Goal: Transaction & Acquisition: Purchase product/service

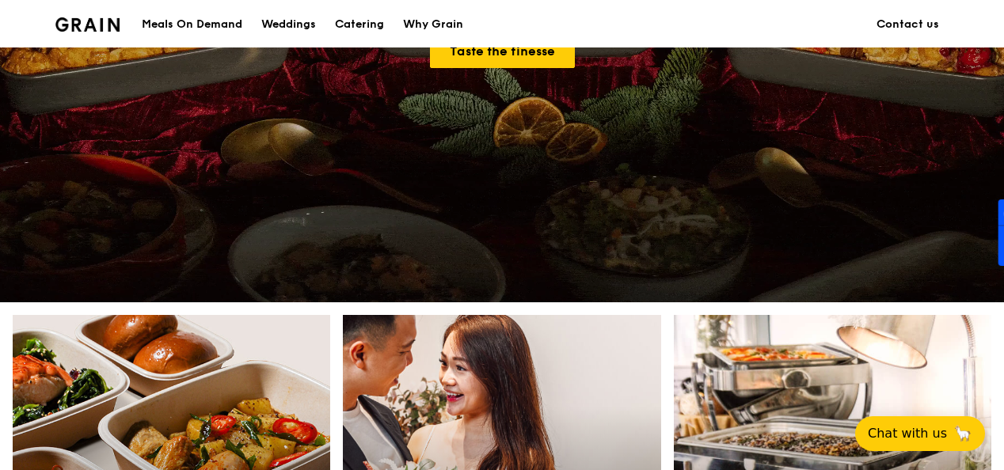
scroll to position [321, 0]
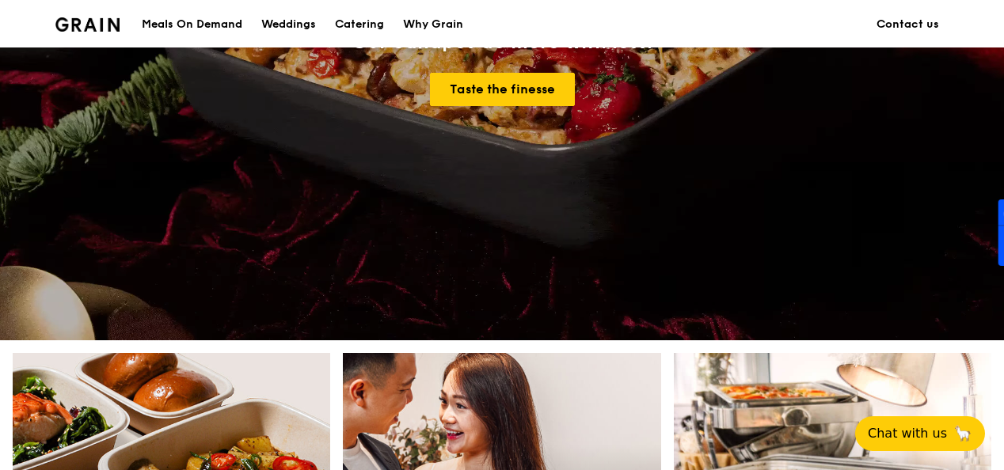
click at [184, 19] on div "Meals On Demand" at bounding box center [192, 24] width 101 height 47
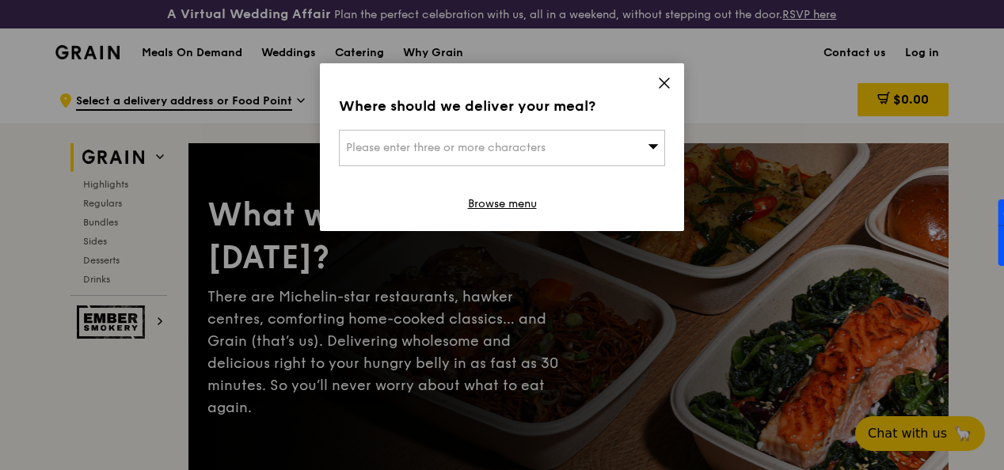
drag, startPoint x: 670, startPoint y: 83, endPoint x: 926, endPoint y: 74, distance: 256.6
click at [926, 74] on div "Where should we deliver your meal? Please enter three or more characters Browse…" at bounding box center [502, 235] width 1004 height 470
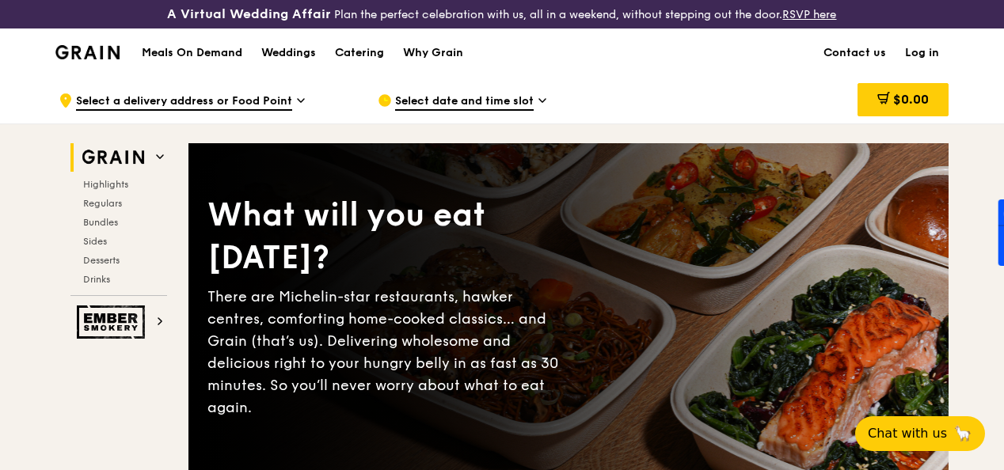
drag, startPoint x: 926, startPoint y: 74, endPoint x: 917, endPoint y: 60, distance: 16.7
click at [917, 60] on link "Log in" at bounding box center [921, 52] width 53 height 47
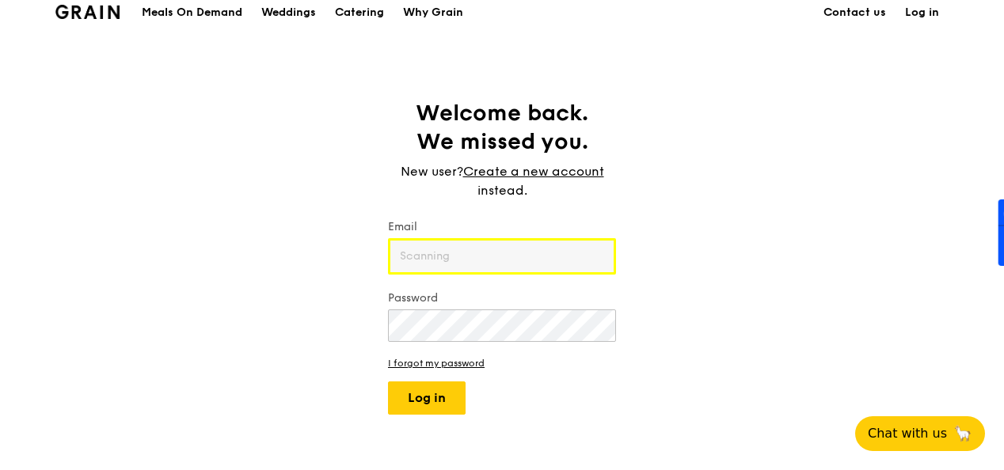
scroll to position [41, 0]
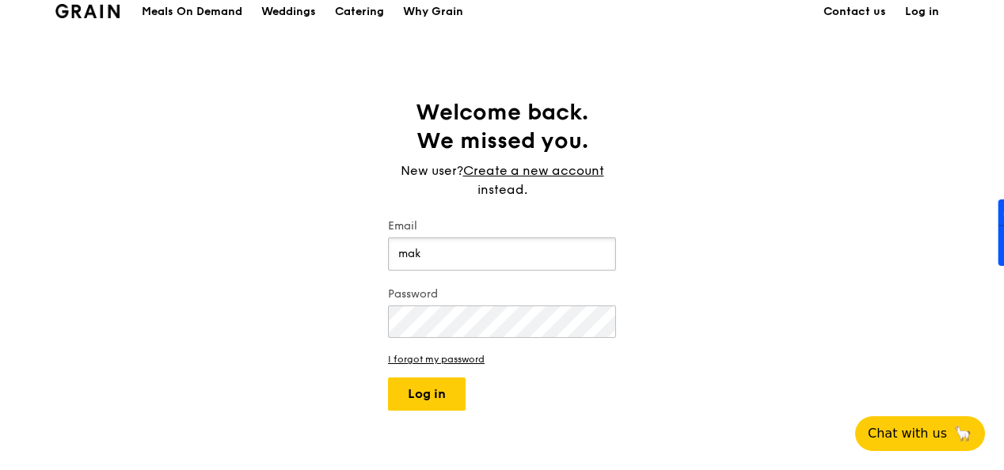
type input "[EMAIL_ADDRESS][DOMAIN_NAME]"
click at [388, 378] on button "Log in" at bounding box center [427, 394] width 78 height 33
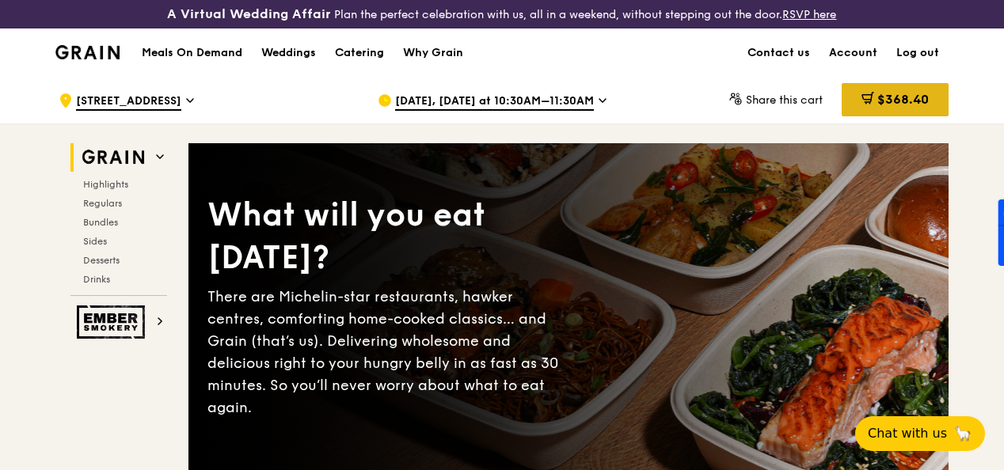
click at [910, 107] on span "$368.40" at bounding box center [902, 99] width 51 height 15
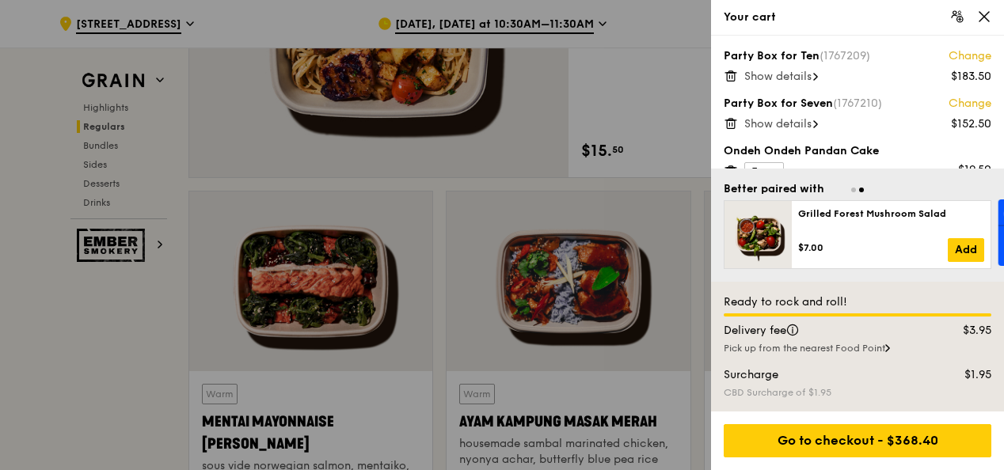
scroll to position [1353, 0]
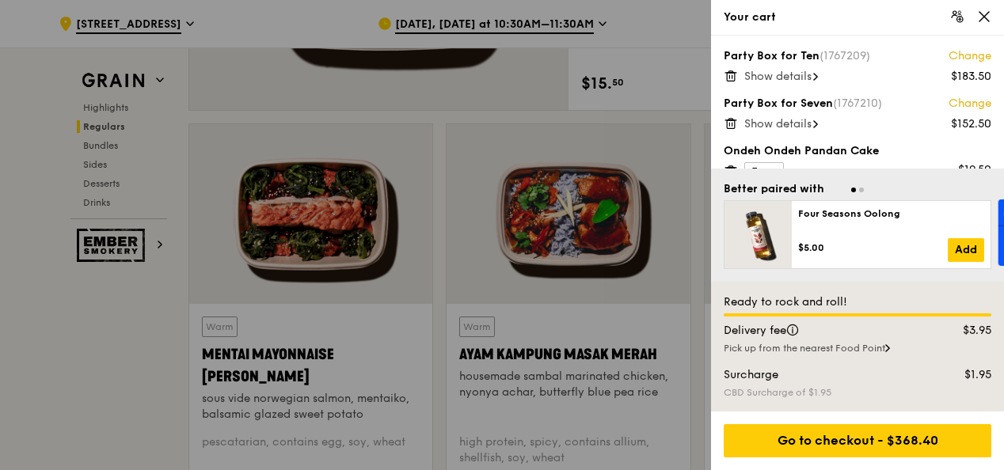
click at [851, 314] on div at bounding box center [856, 314] width 267 height 3
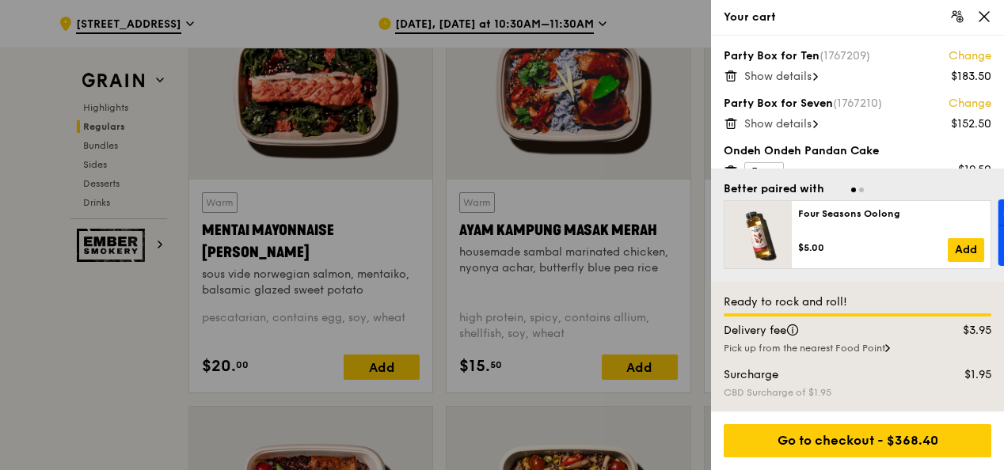
scroll to position [1511, 0]
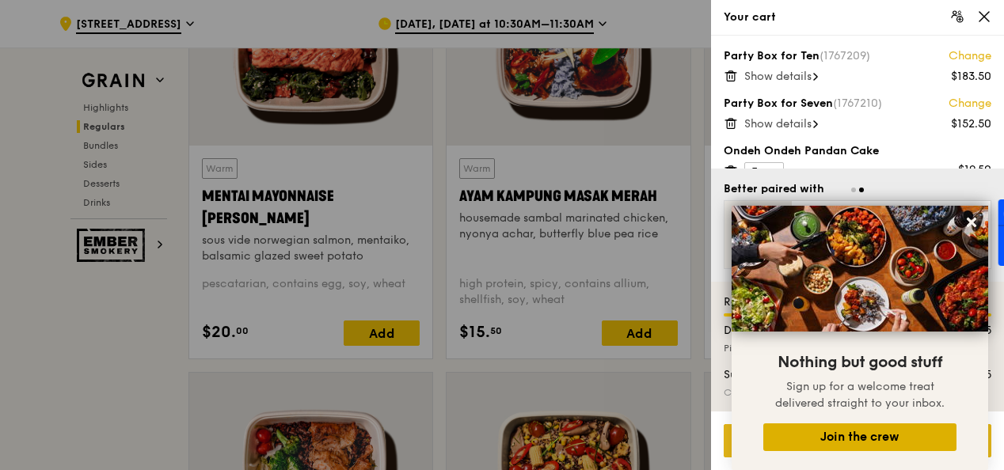
click at [863, 449] on button "Join the crew" at bounding box center [859, 437] width 193 height 28
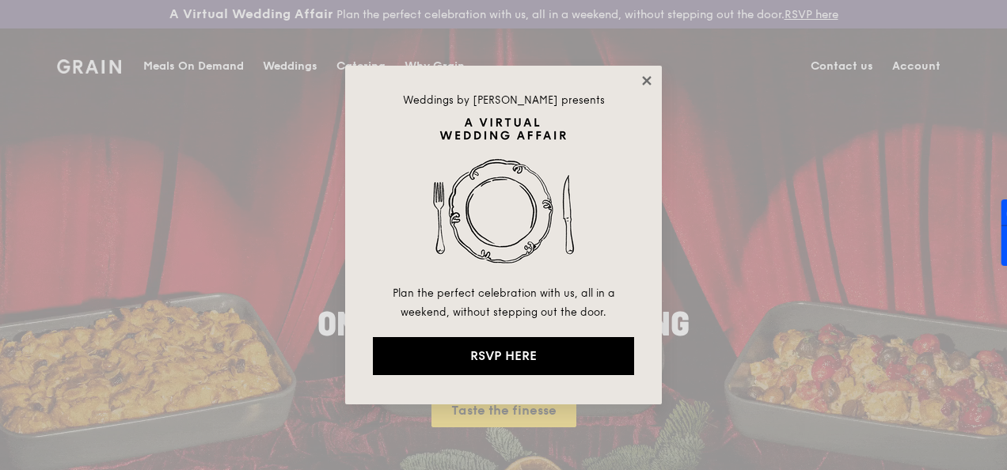
click at [647, 82] on icon at bounding box center [646, 80] width 9 height 9
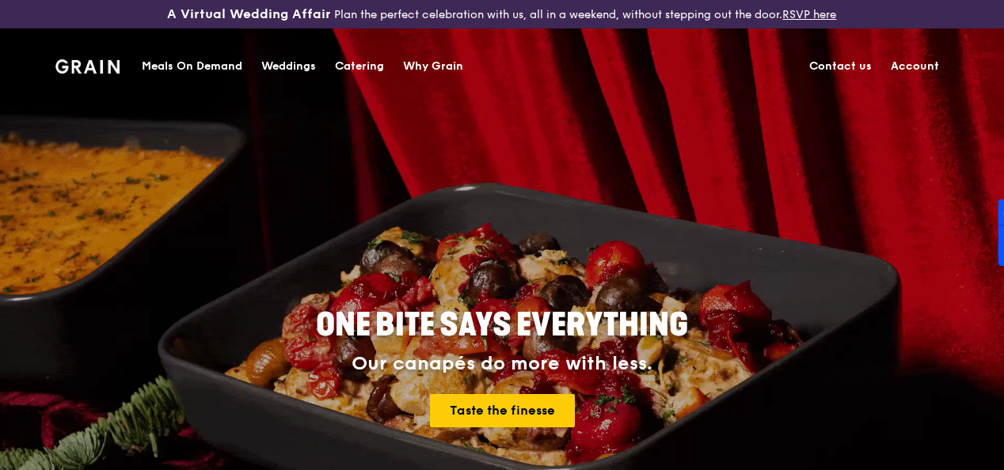
click at [907, 62] on link "Account" at bounding box center [914, 66] width 67 height 47
click at [183, 65] on div "Meals On Demand" at bounding box center [192, 66] width 101 height 47
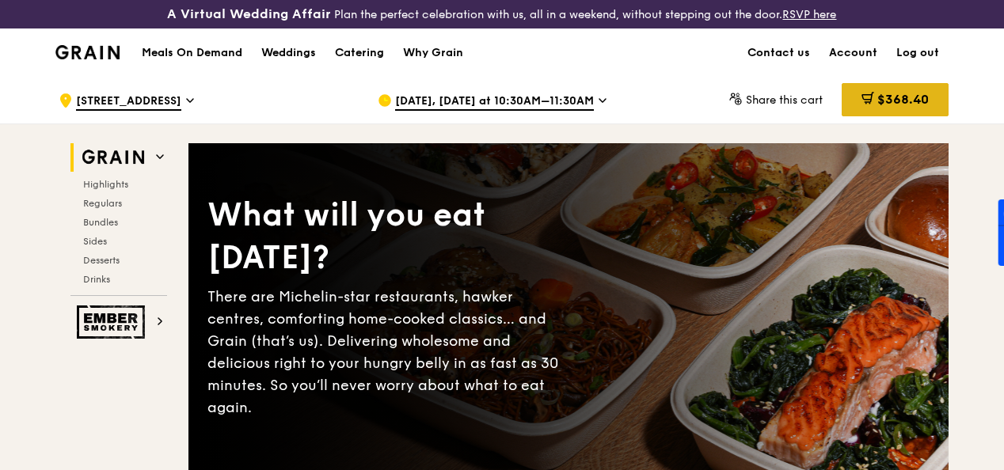
click at [898, 107] on span "$368.40" at bounding box center [902, 99] width 51 height 15
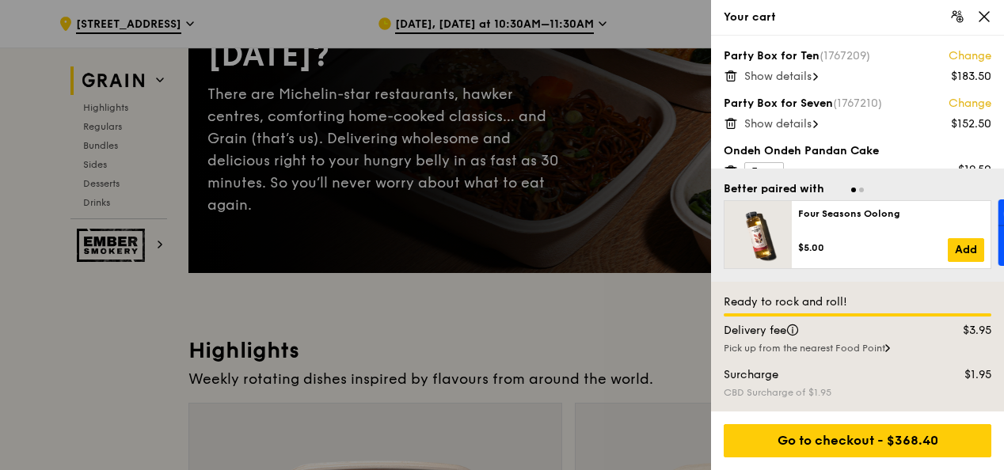
scroll to position [204, 0]
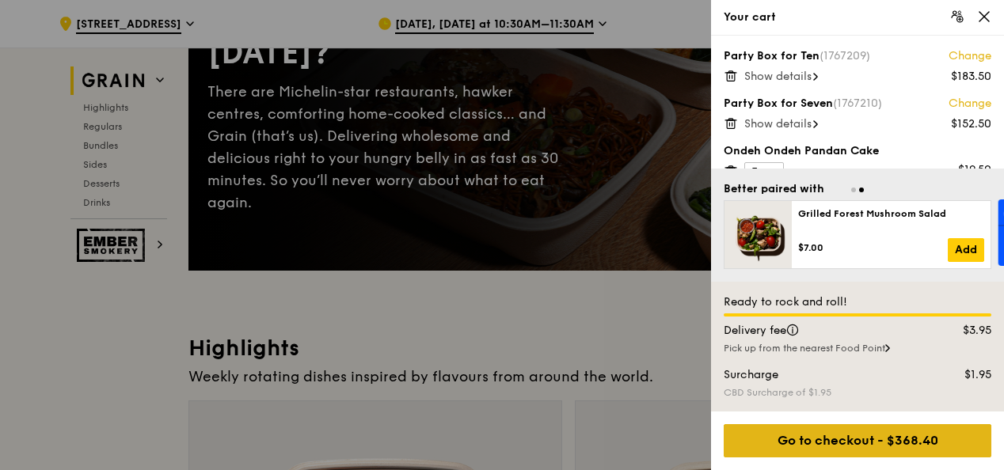
click at [857, 430] on div "Go to checkout - $368.40" at bounding box center [856, 440] width 267 height 33
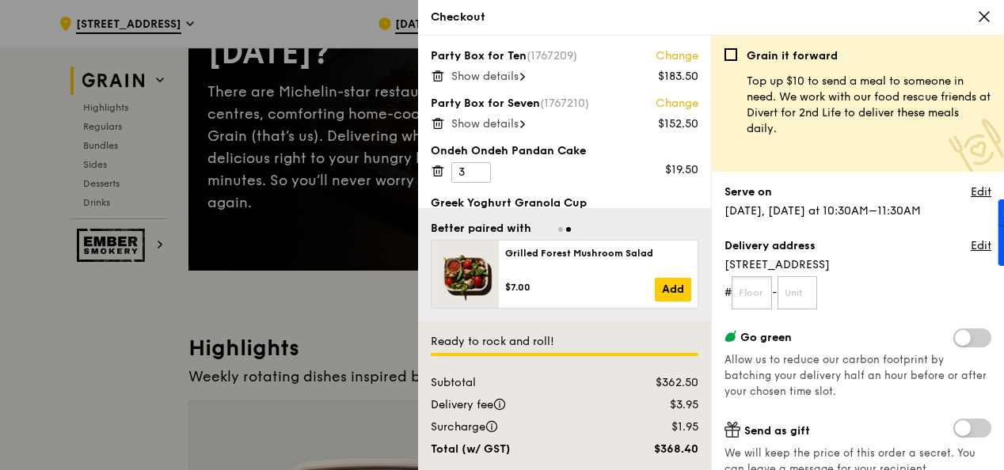
click at [752, 294] on input "text" at bounding box center [751, 292] width 40 height 33
type input "09"
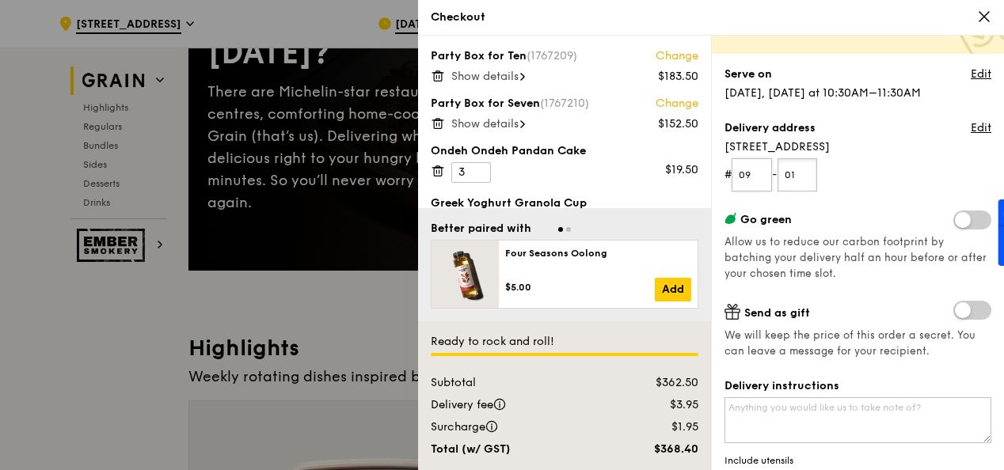
scroll to position [119, 0]
type input "01"
click at [967, 224] on span at bounding box center [972, 219] width 38 height 19
click at [956, 221] on input "checkbox" at bounding box center [956, 221] width 0 height 0
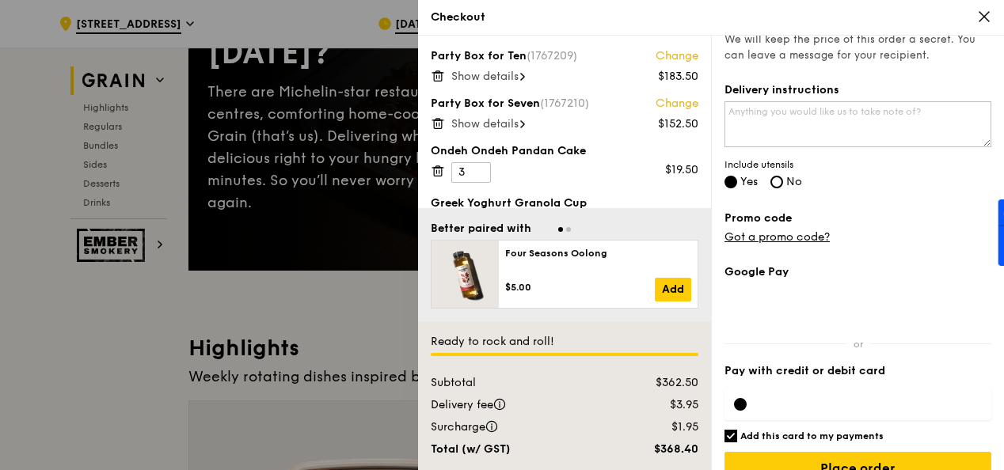
scroll to position [439, 0]
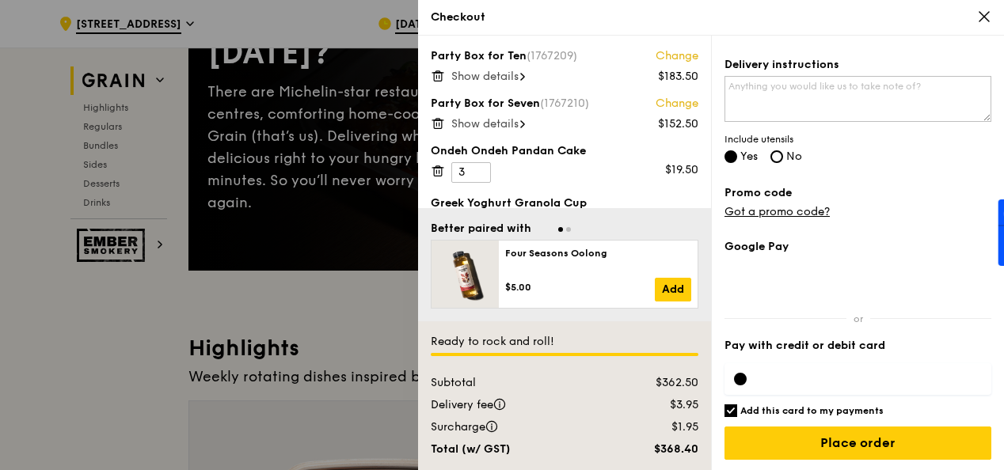
click at [765, 410] on h6 "Add this card to my payments" at bounding box center [811, 410] width 143 height 13
click at [737, 410] on input "Add this card to my payments" at bounding box center [730, 410] width 13 height 13
checkbox input "false"
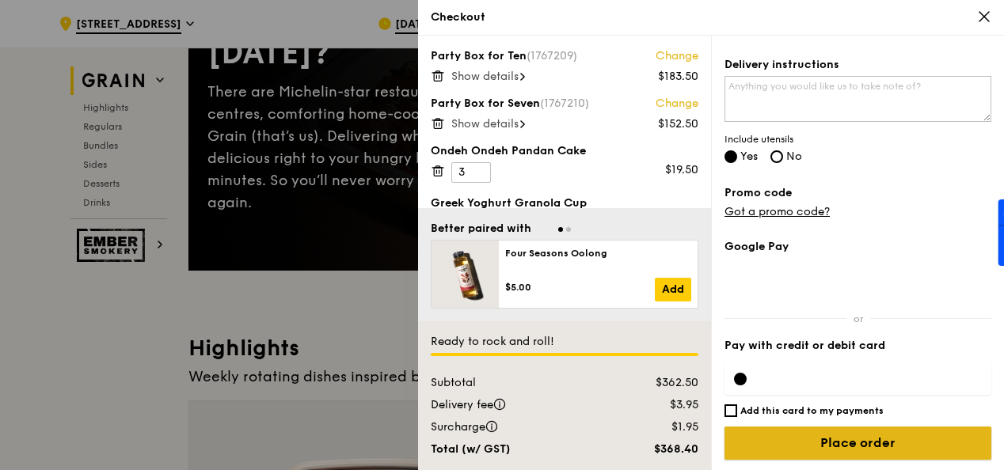
click at [790, 429] on input "Place order" at bounding box center [857, 443] width 267 height 33
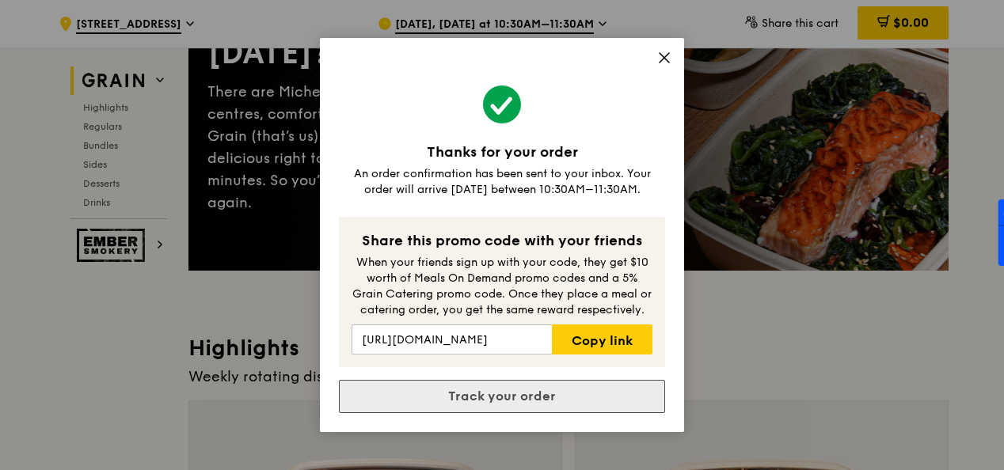
click at [578, 399] on link "Track your order" at bounding box center [502, 396] width 326 height 33
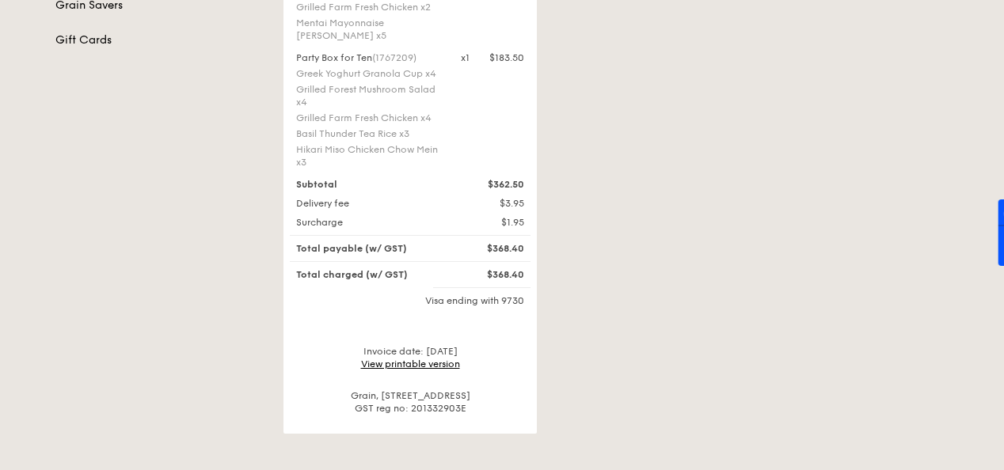
scroll to position [453, 0]
